Goal: Transaction & Acquisition: Book appointment/travel/reservation

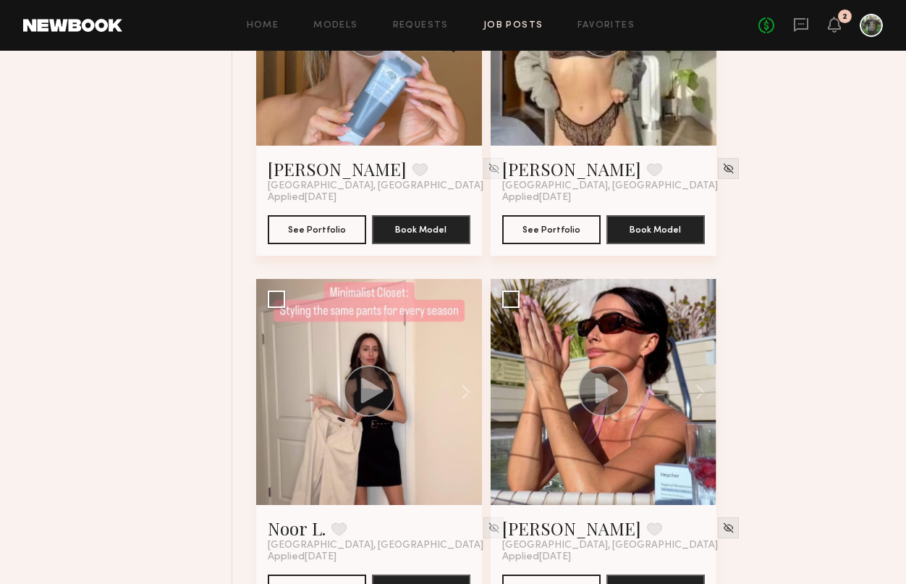
scroll to position [2184, 0]
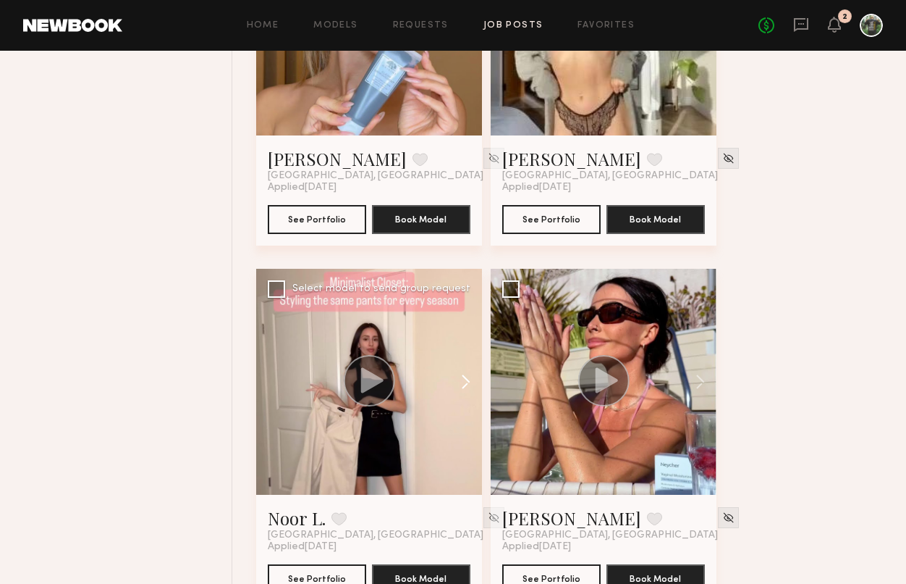
click at [464, 347] on button at bounding box center [459, 382] width 46 height 226
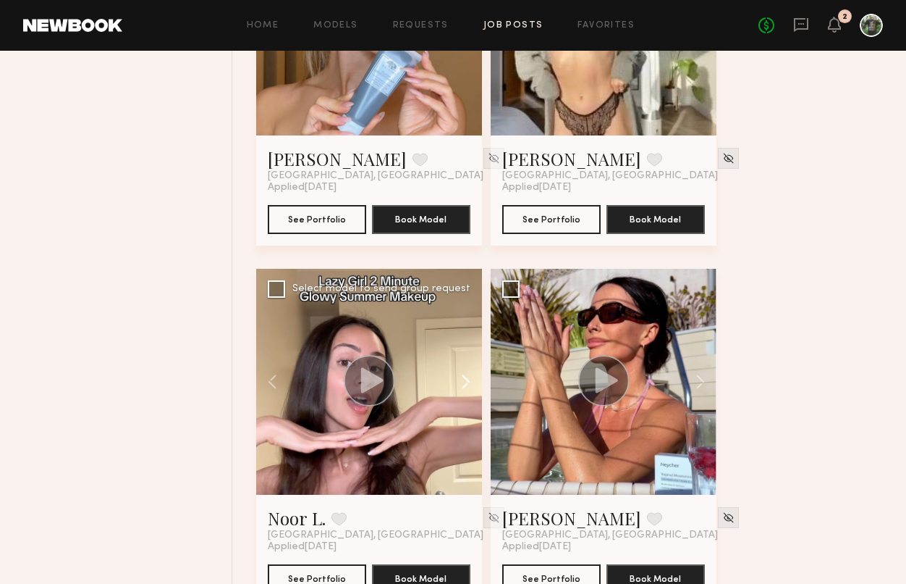
click at [464, 347] on button at bounding box center [459, 382] width 46 height 226
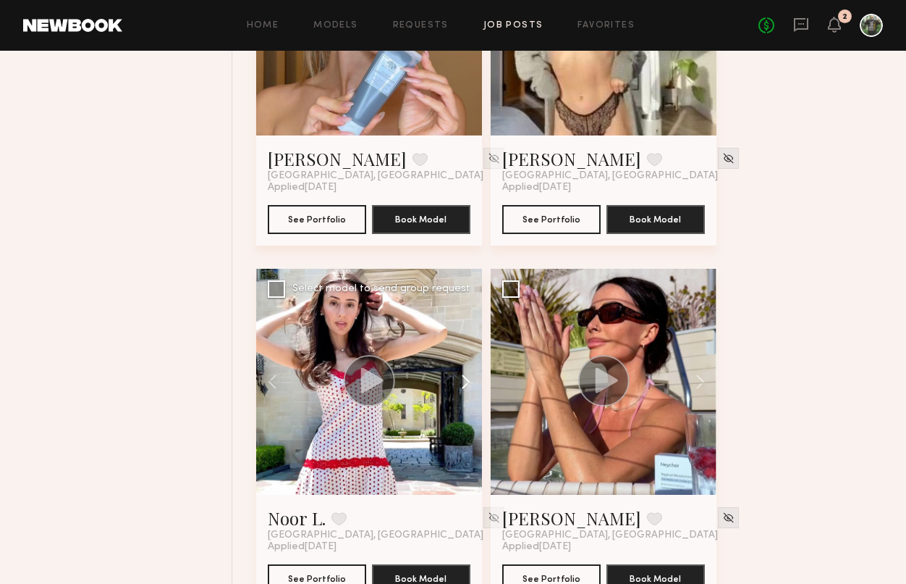
click at [464, 347] on button at bounding box center [459, 382] width 46 height 226
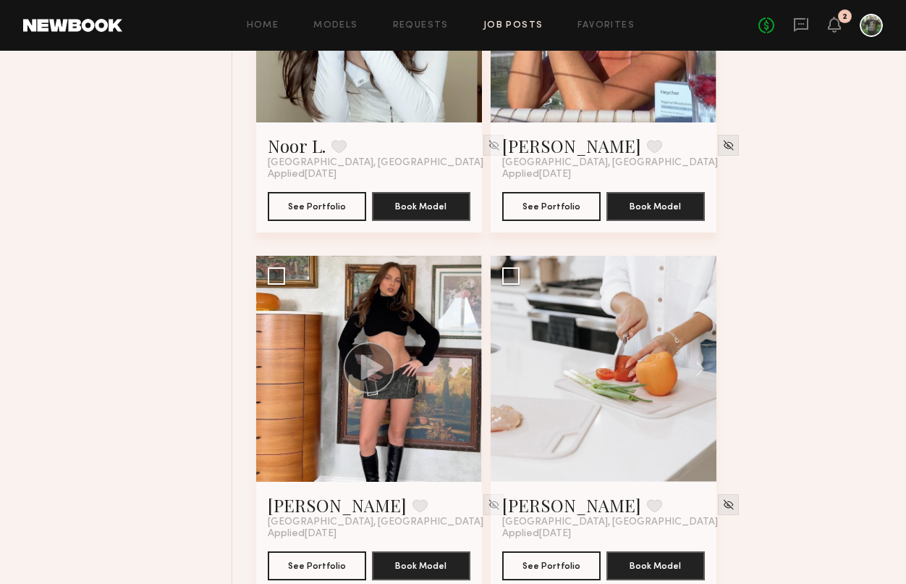
scroll to position [2557, 0]
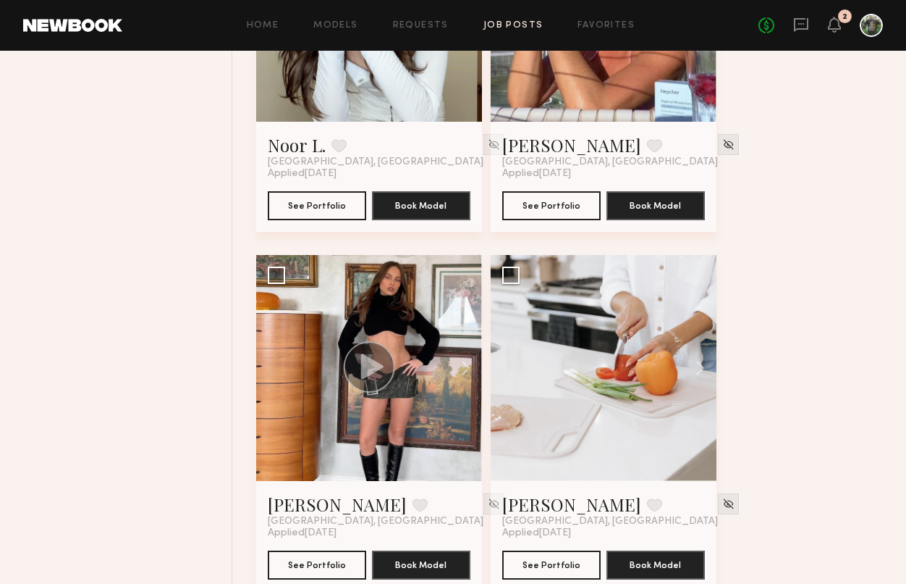
click at [464, 347] on button at bounding box center [459, 368] width 46 height 226
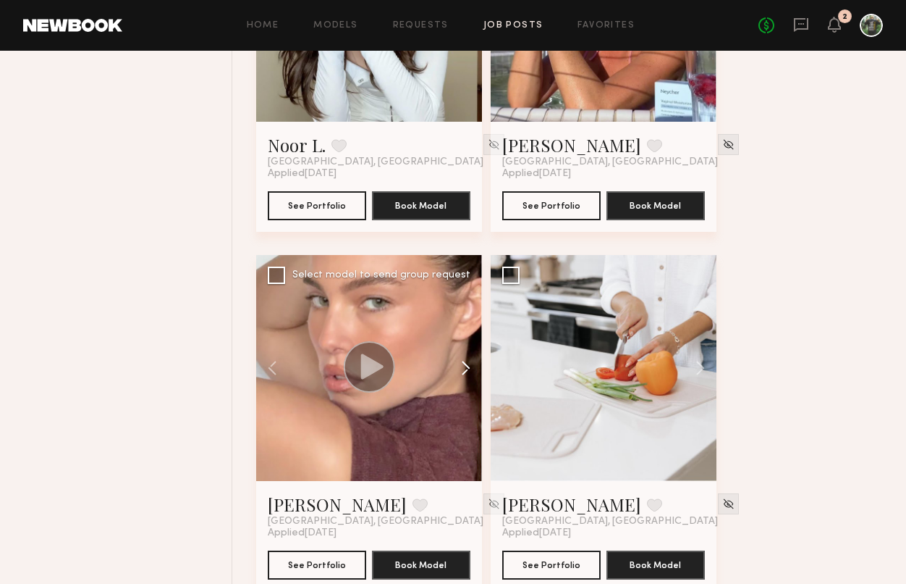
click at [465, 344] on button at bounding box center [459, 368] width 46 height 226
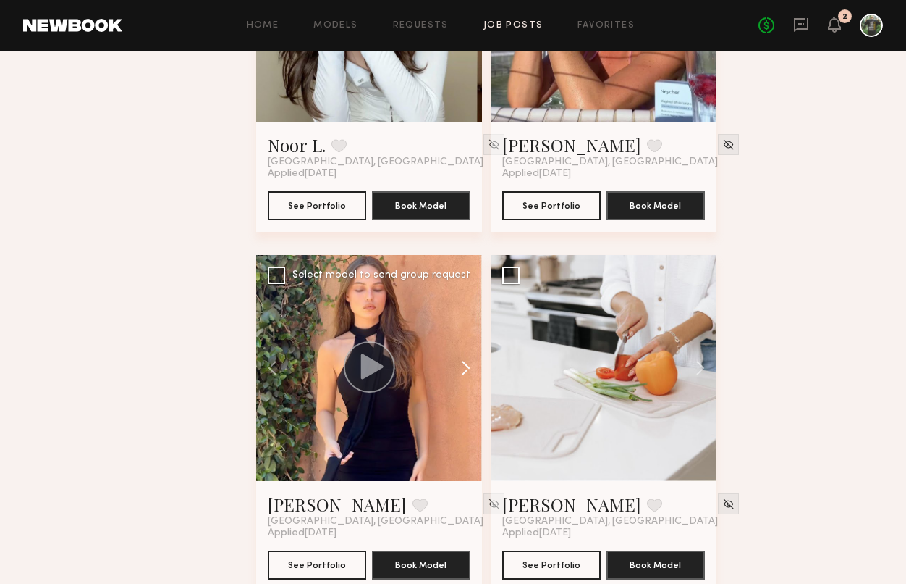
click at [465, 344] on button at bounding box center [459, 368] width 46 height 226
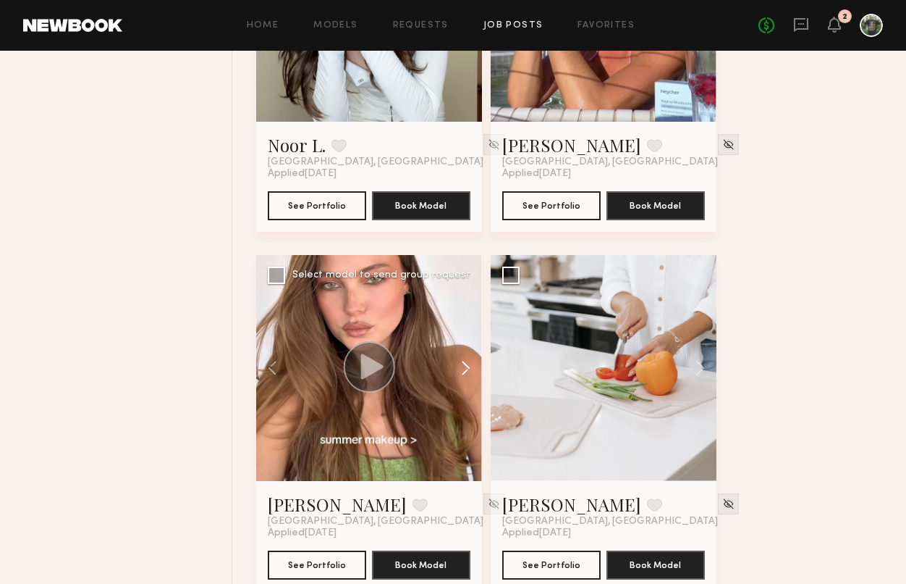
click at [465, 344] on button at bounding box center [459, 368] width 46 height 226
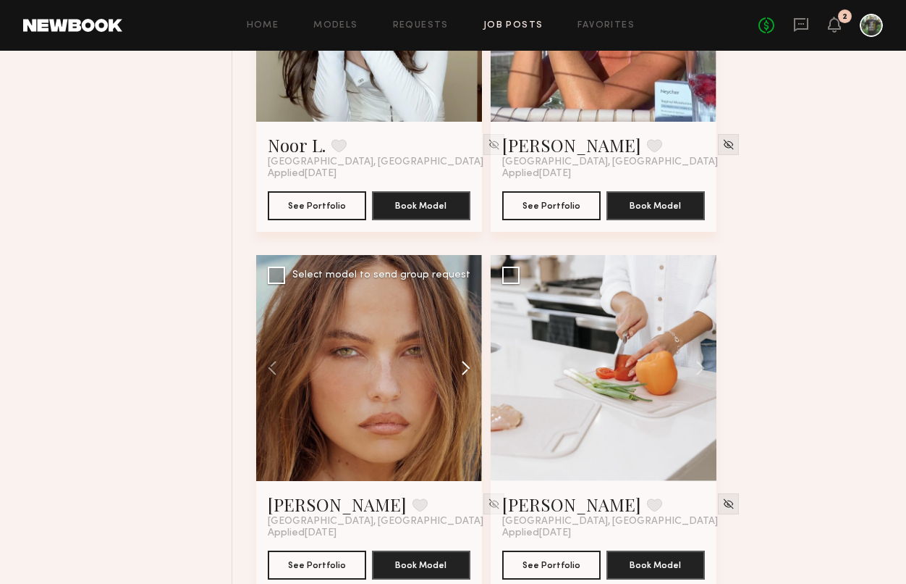
click at [465, 344] on button at bounding box center [459, 368] width 46 height 226
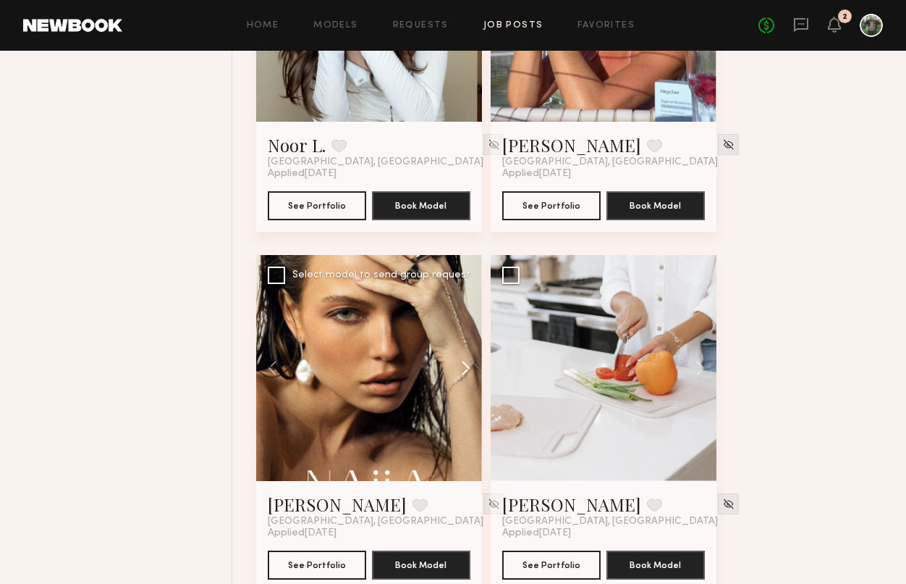
click at [465, 344] on button at bounding box center [459, 368] width 46 height 226
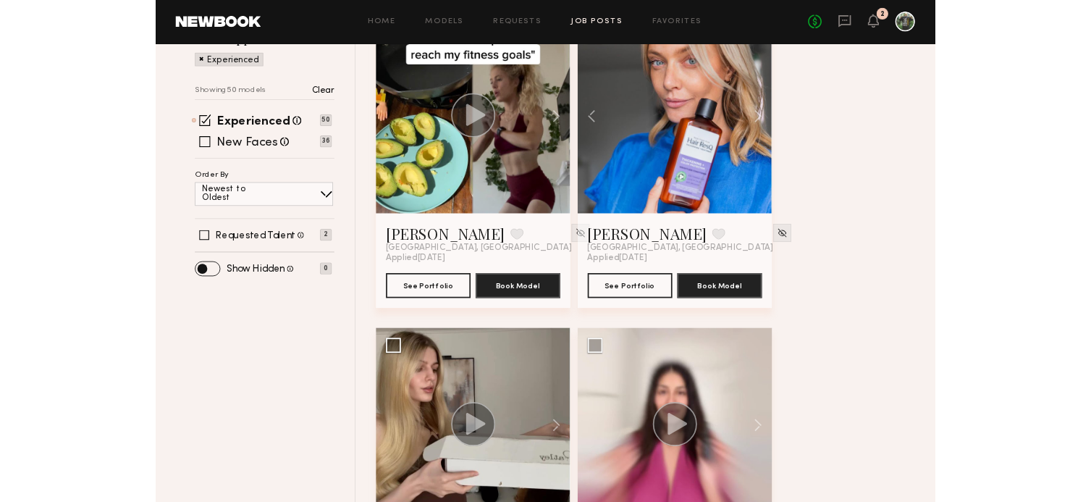
scroll to position [0, 0]
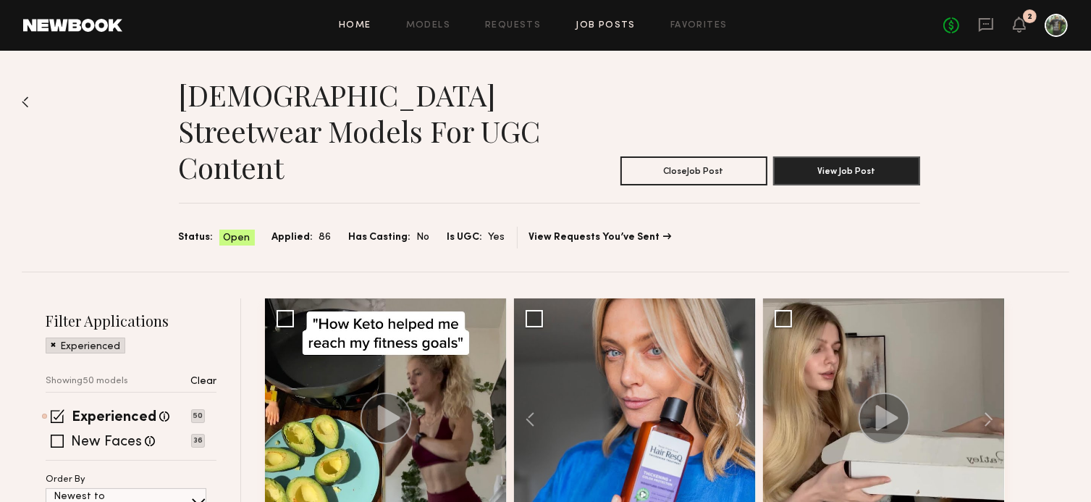
click at [366, 25] on link "Home" at bounding box center [355, 25] width 33 height 9
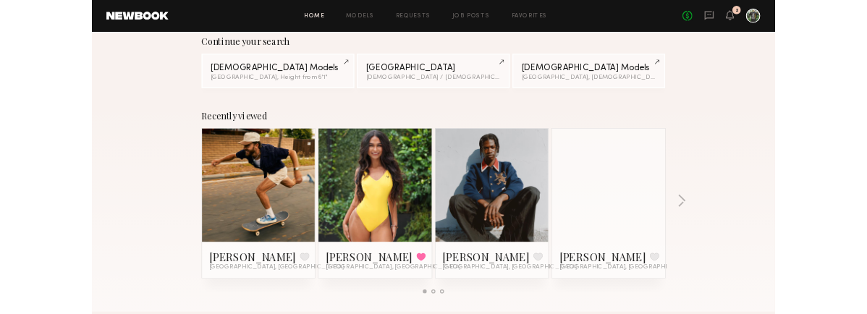
scroll to position [125, 0]
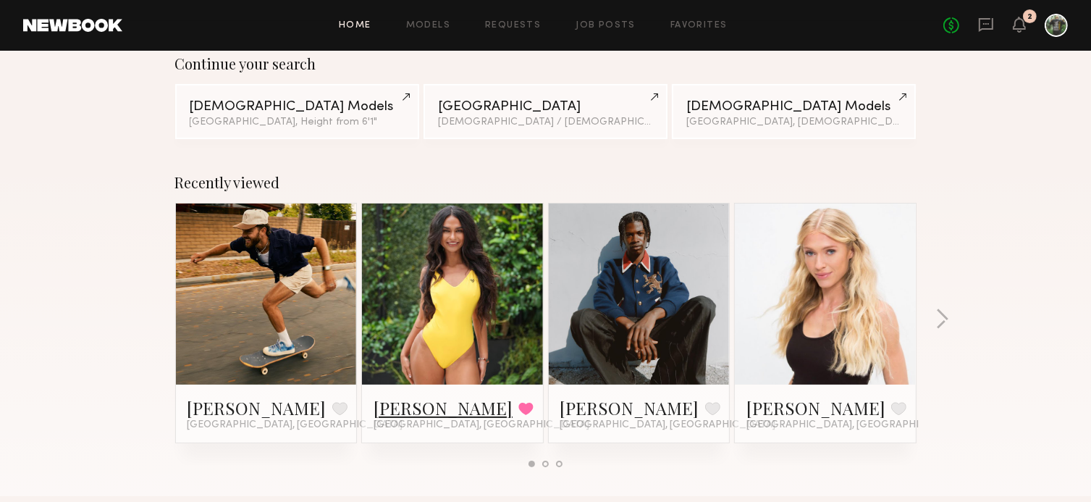
click at [408, 407] on link "[PERSON_NAME]" at bounding box center [443, 407] width 139 height 23
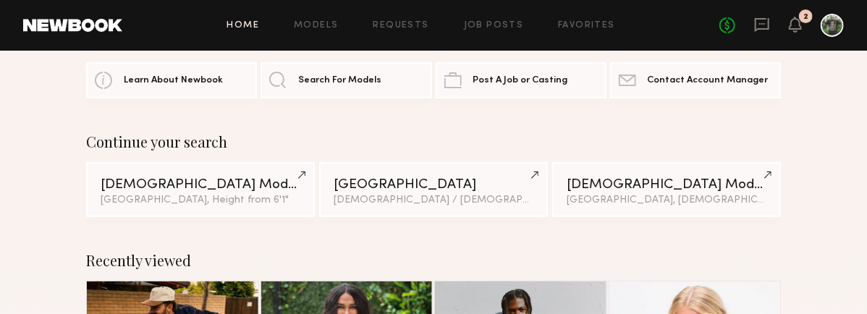
scroll to position [0, 0]
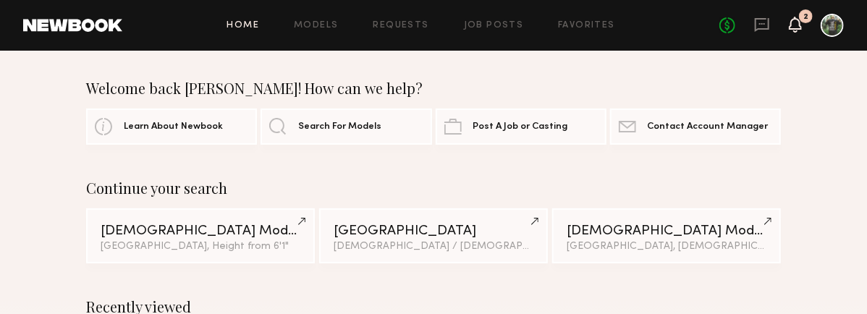
click at [796, 27] on icon at bounding box center [796, 24] width 12 height 10
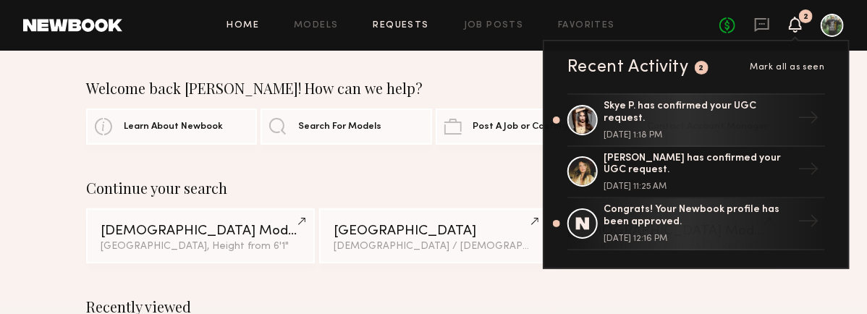
click at [379, 23] on link "Requests" at bounding box center [402, 25] width 56 height 9
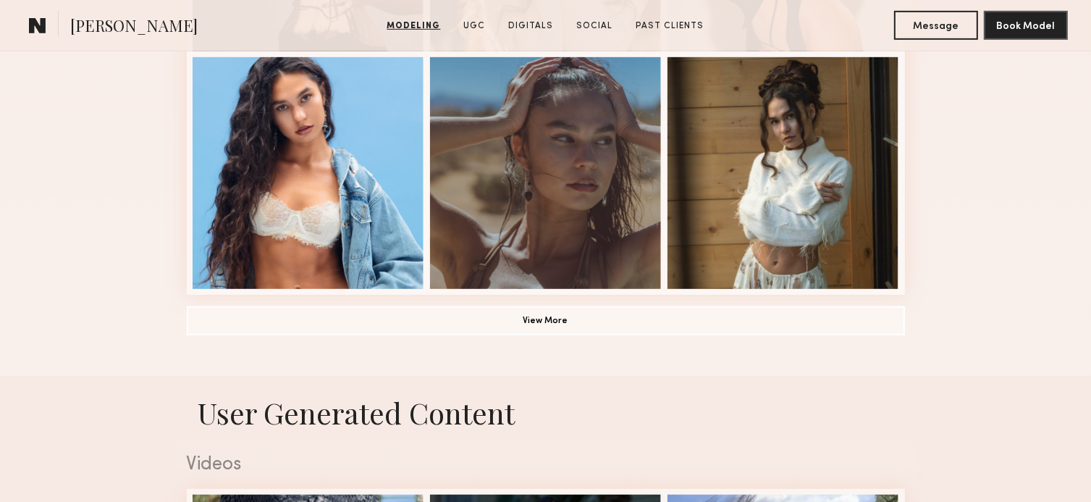
scroll to position [852, 0]
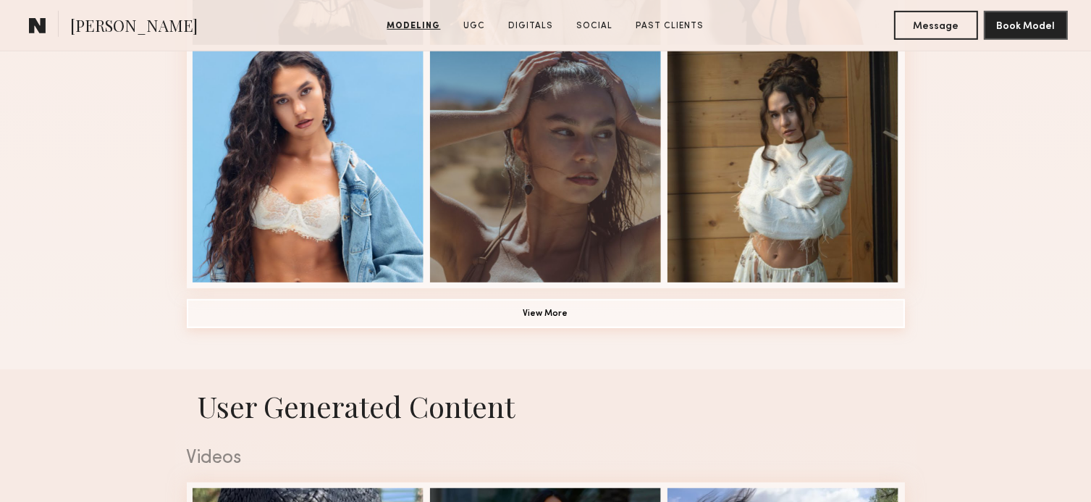
click at [540, 316] on button "View More" at bounding box center [546, 313] width 718 height 29
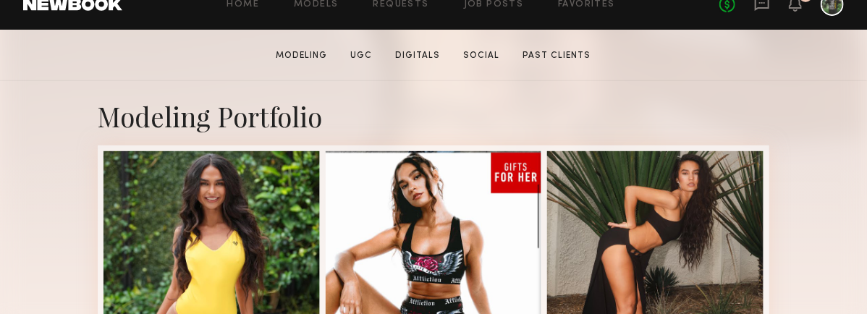
scroll to position [251, 0]
